Goal: Book appointment/travel/reservation

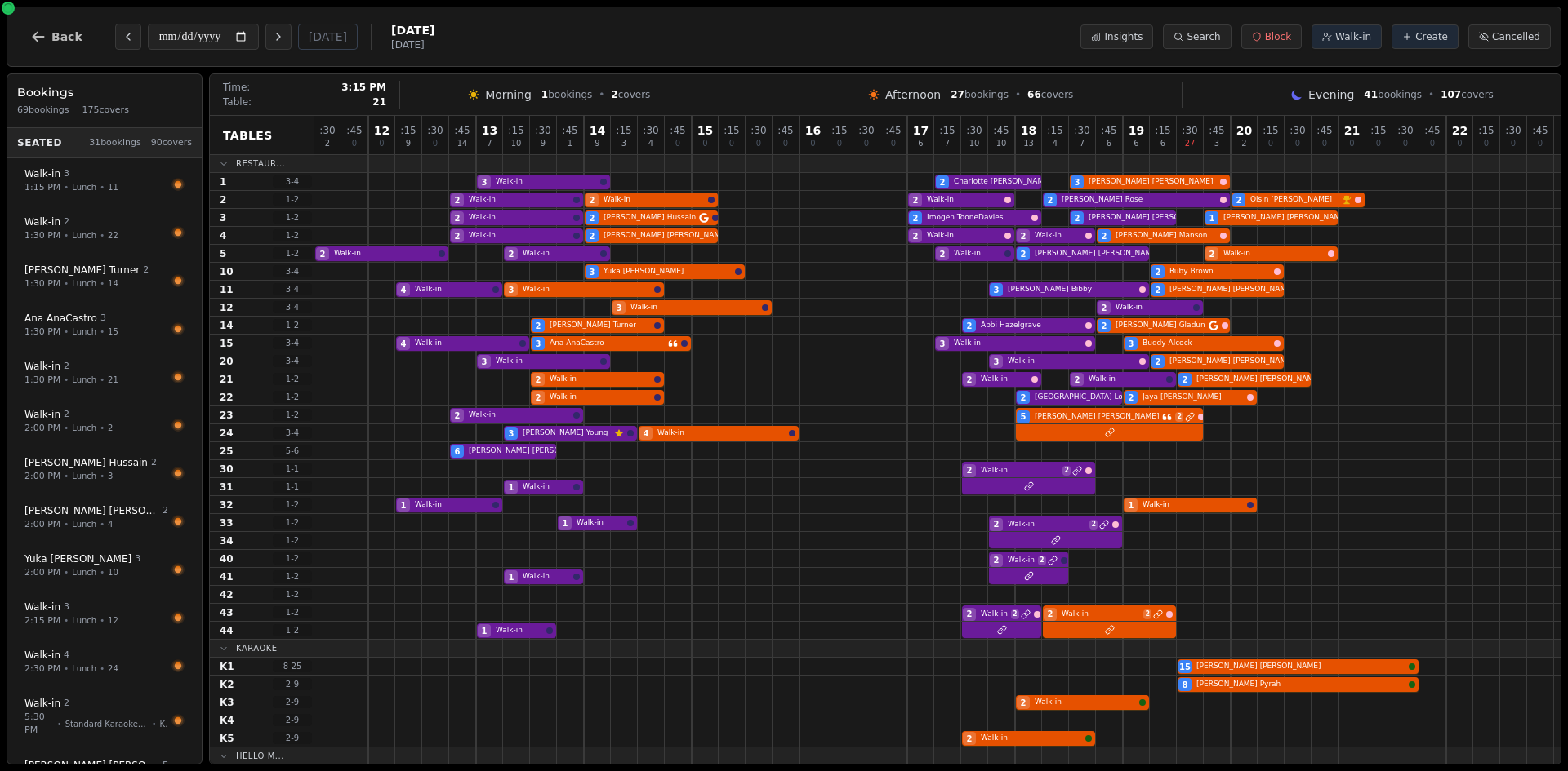
scroll to position [38, 0]
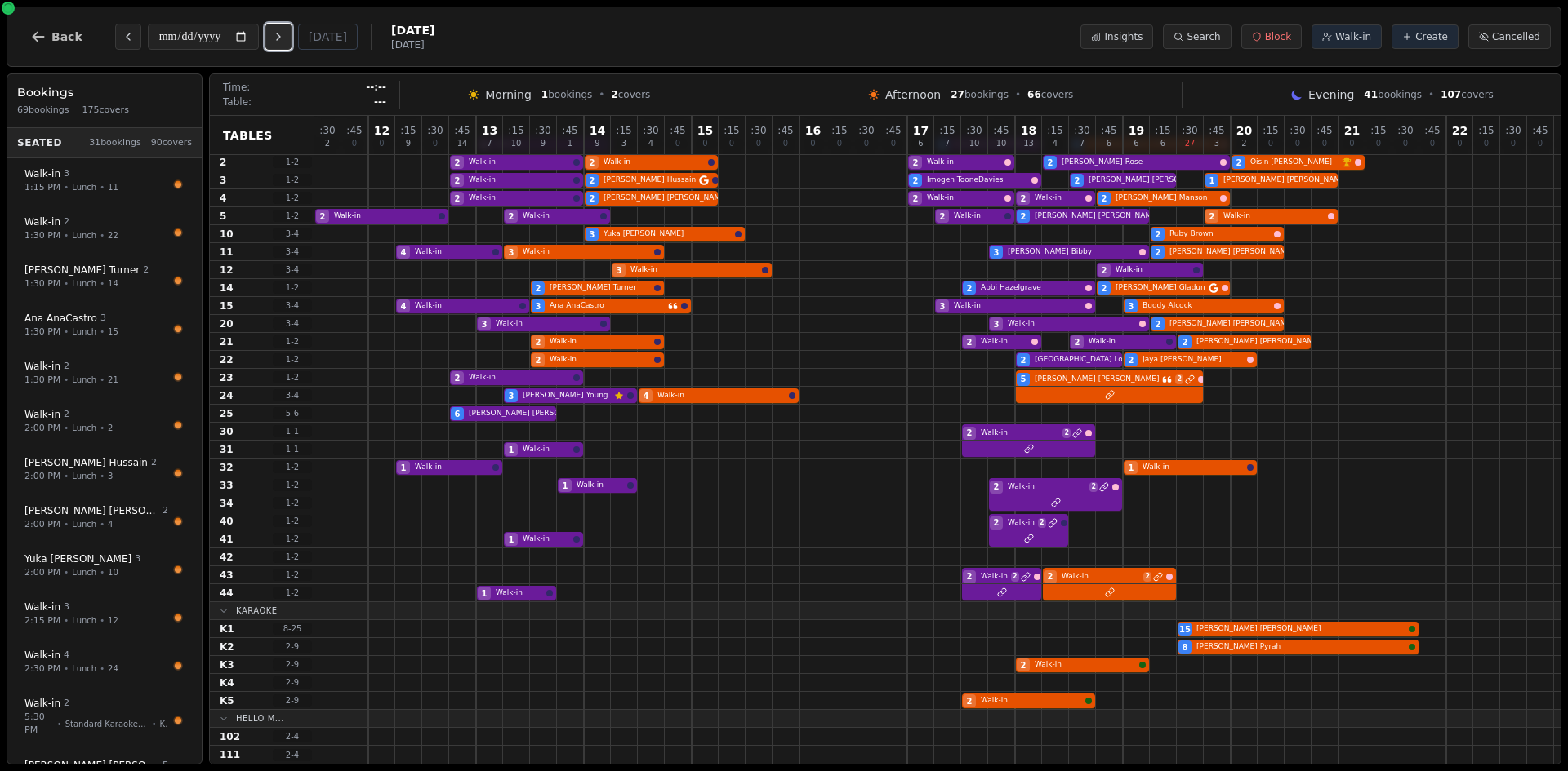
click at [285, 40] on icon "Next day" at bounding box center [279, 37] width 13 height 13
type input "**********"
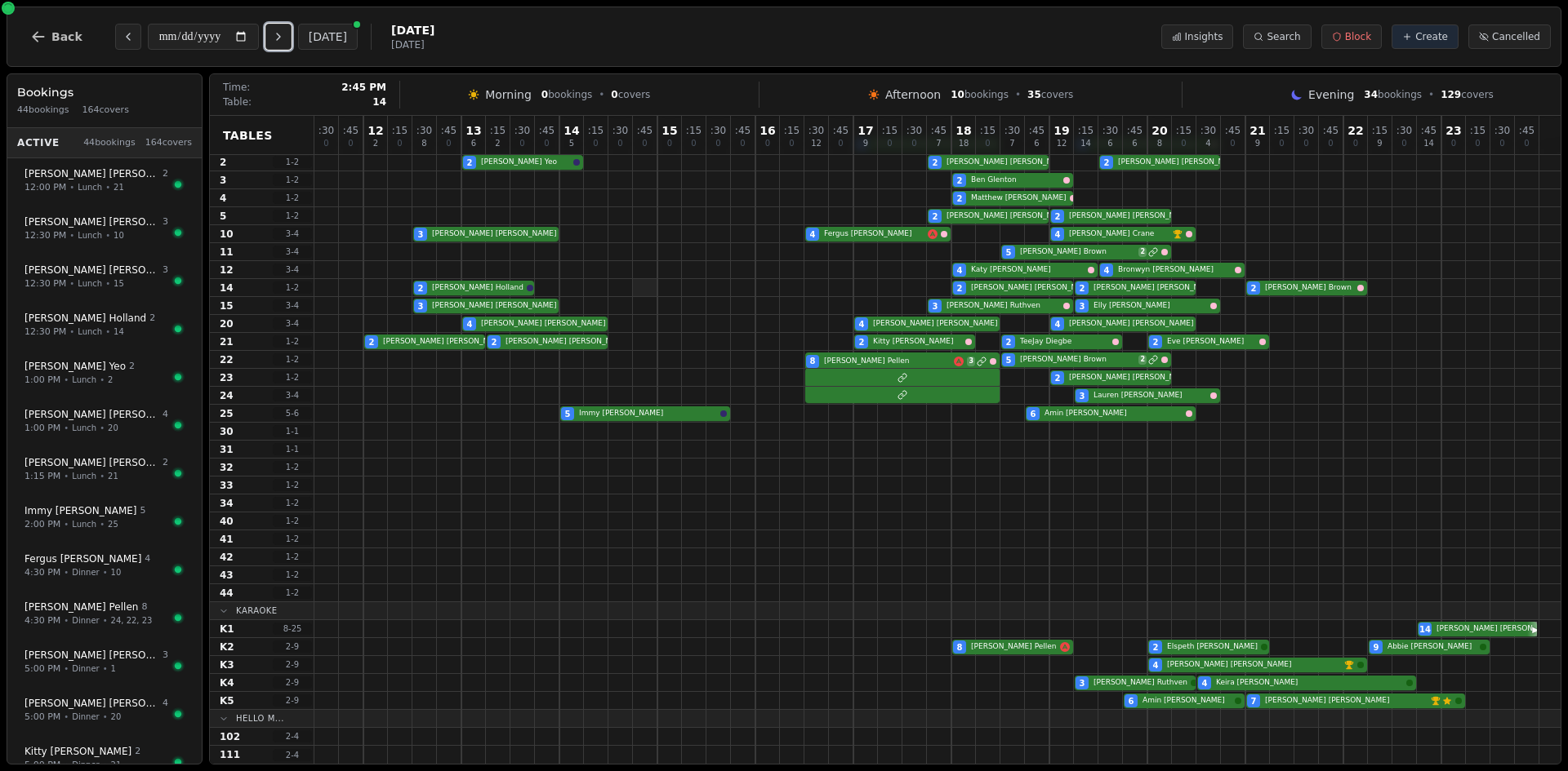
scroll to position [0, 0]
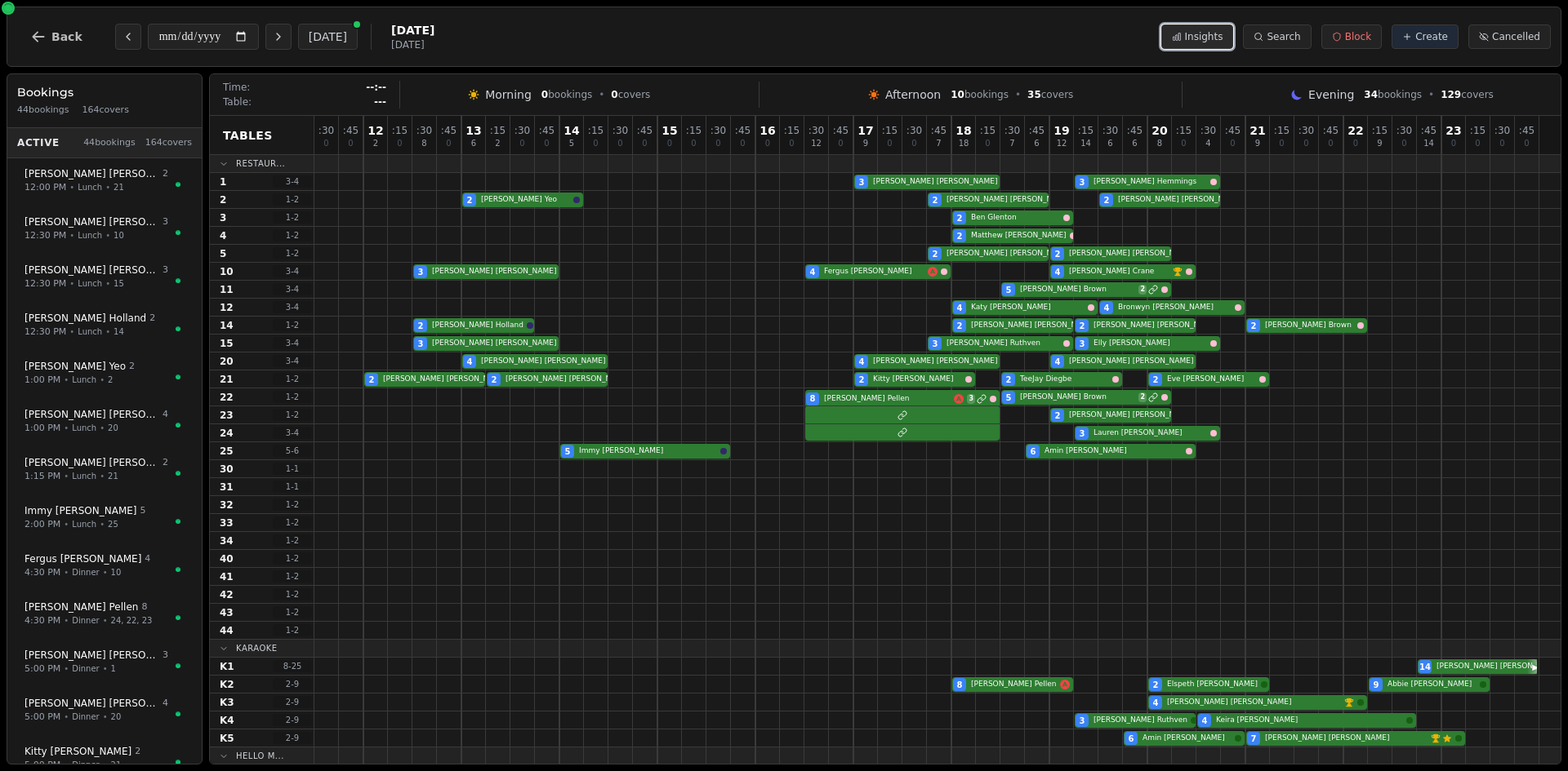
click at [1217, 35] on span "Insights" at bounding box center [1204, 37] width 38 height 13
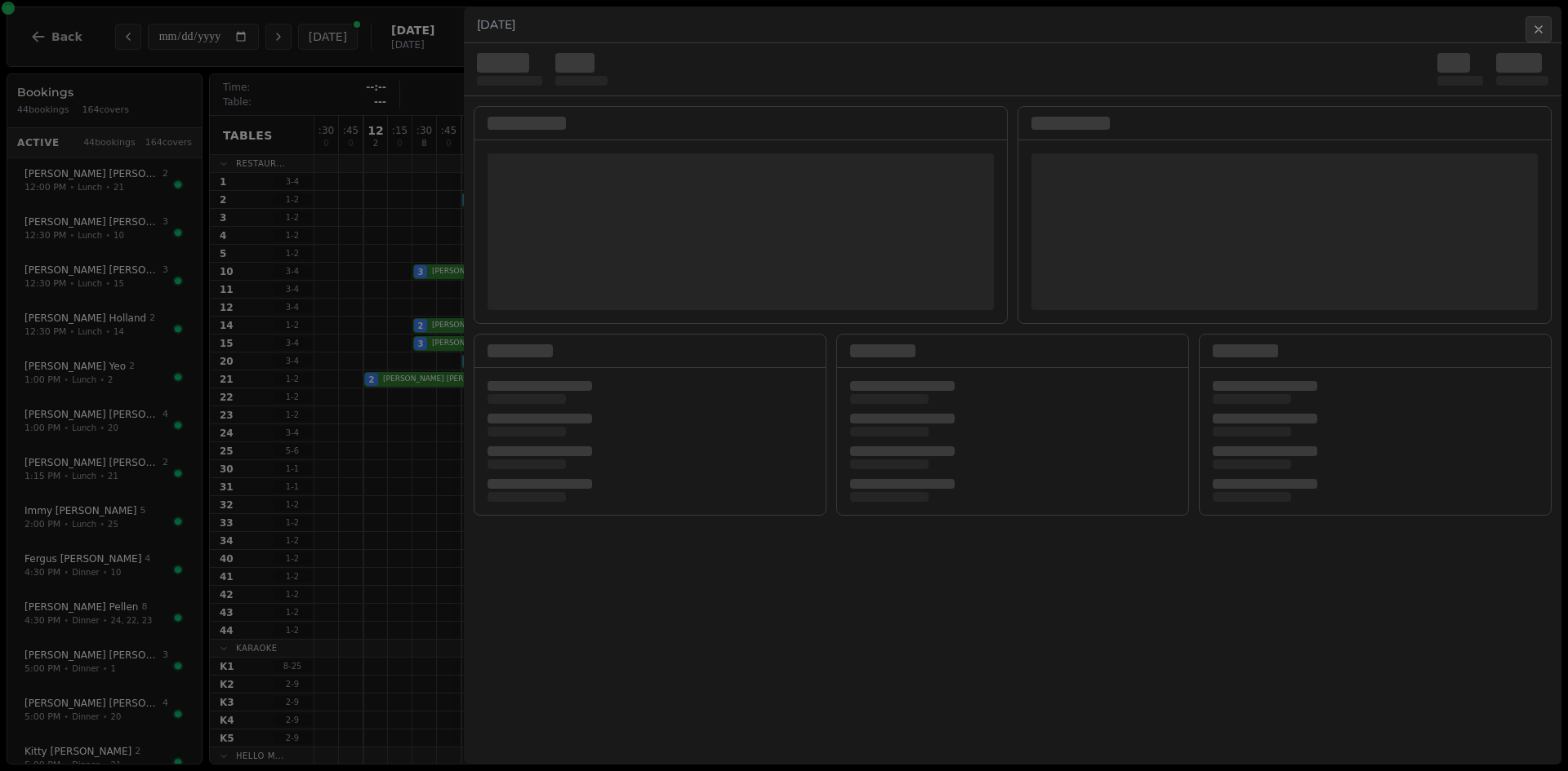
click at [187, 123] on div at bounding box center [784, 386] width 1568 height 771
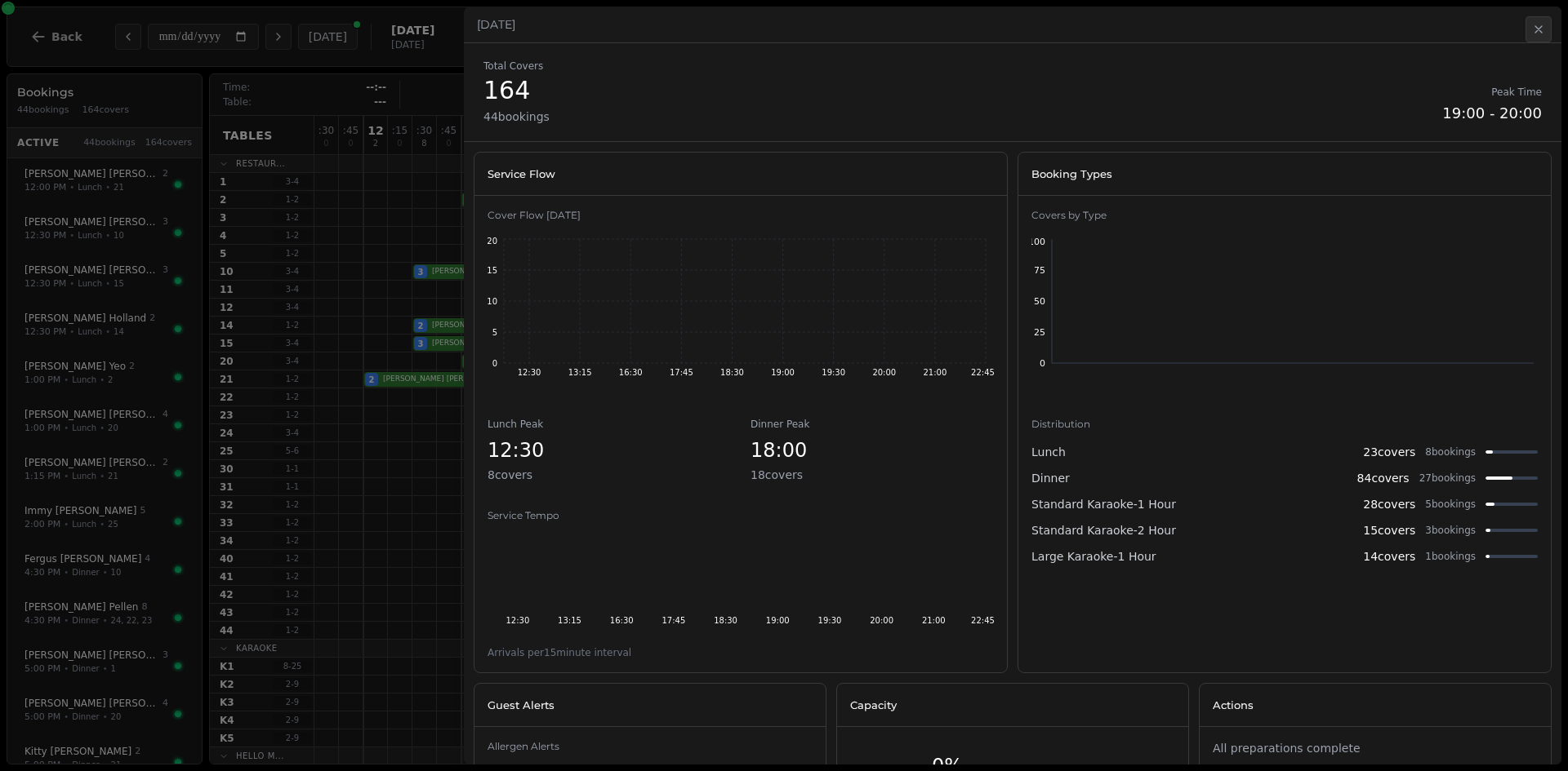
click at [357, 210] on div at bounding box center [784, 386] width 1568 height 771
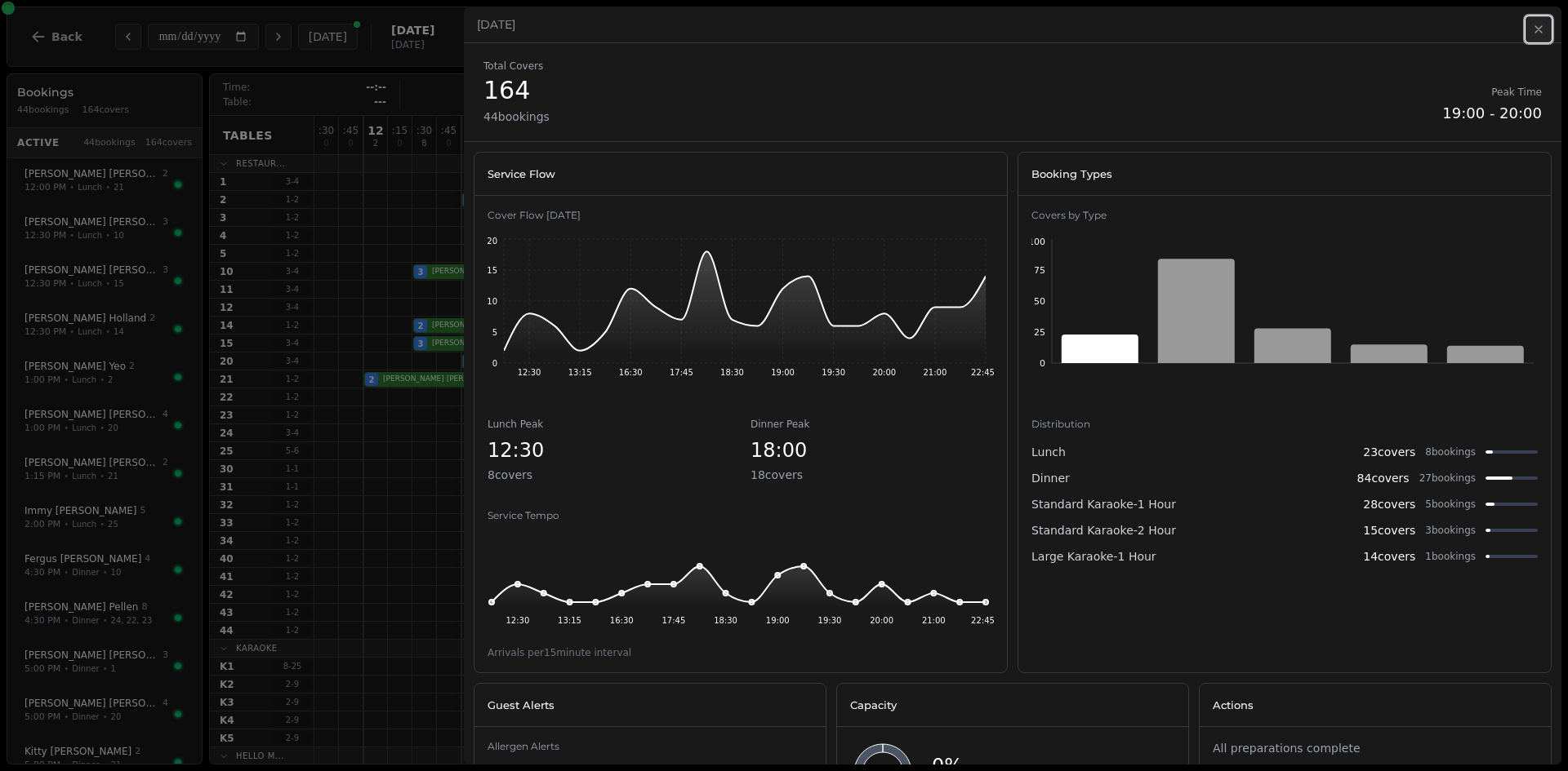
click at [1538, 27] on icon "button" at bounding box center [1539, 29] width 13 height 13
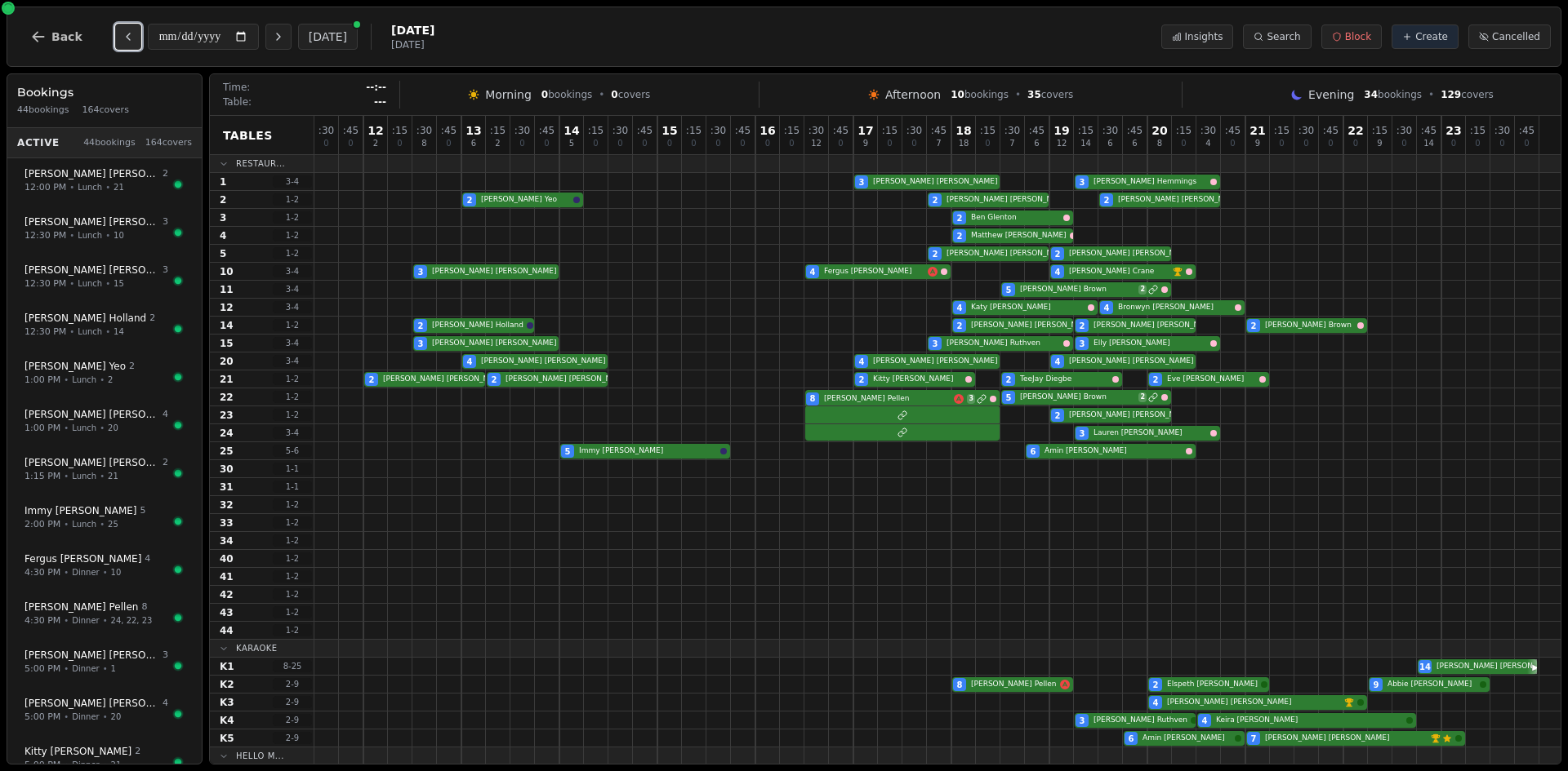
click at [128, 38] on icon "Previous day" at bounding box center [128, 37] width 13 height 13
type input "**********"
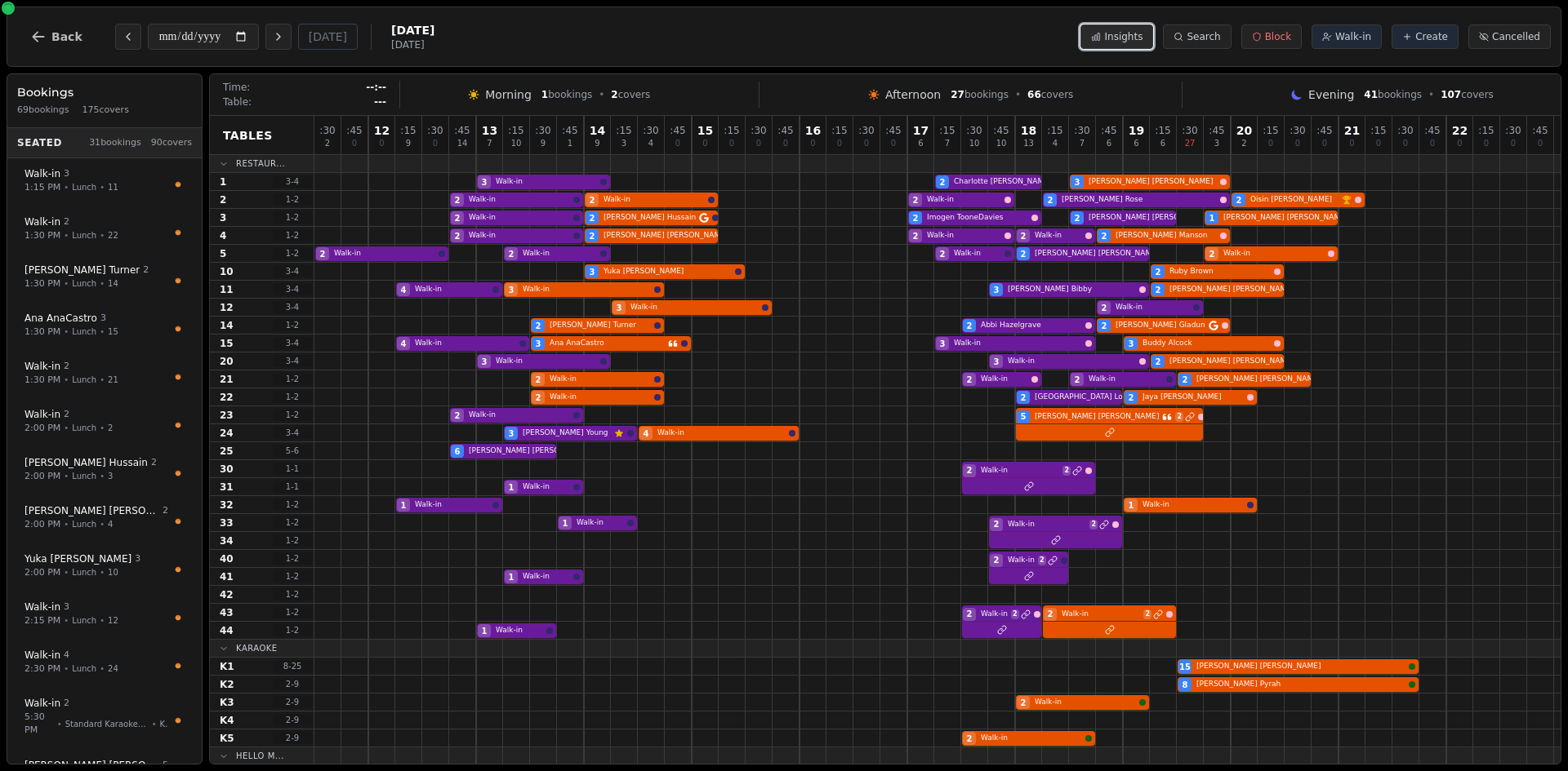
click at [1130, 38] on span "Insights" at bounding box center [1123, 37] width 38 height 13
